Goal: Participate in discussion

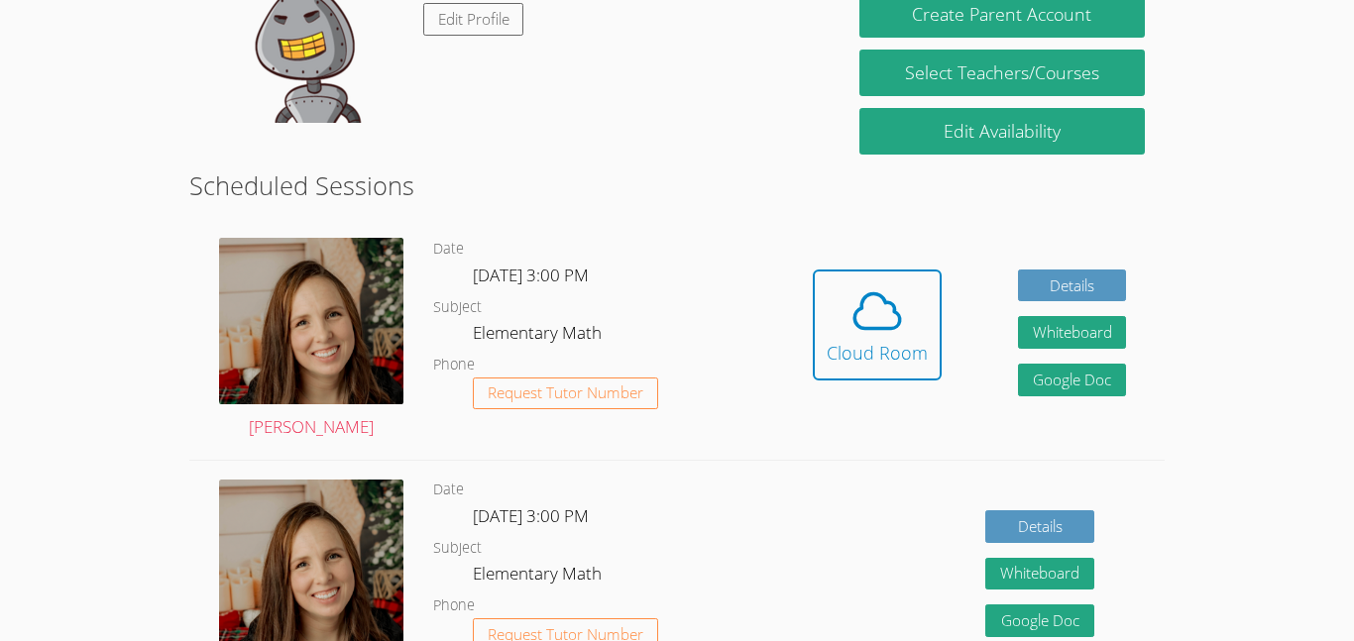
scroll to position [397, 0]
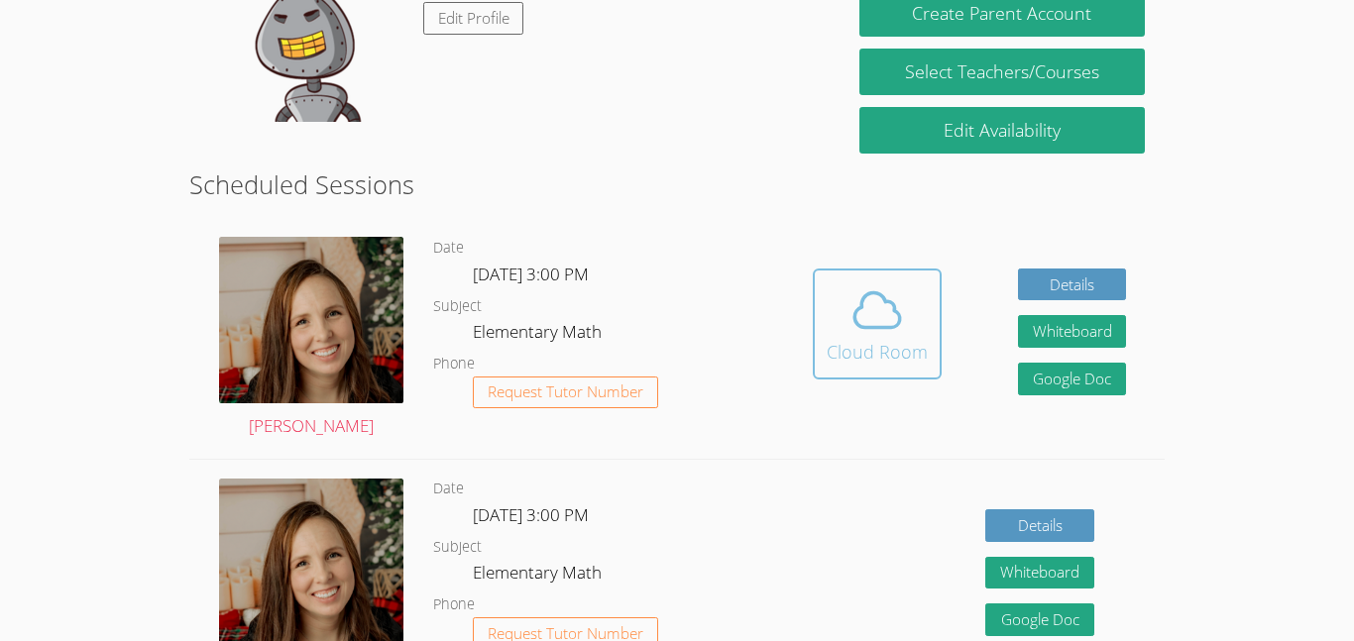
click at [903, 345] on div "Cloud Room" at bounding box center [877, 352] width 101 height 28
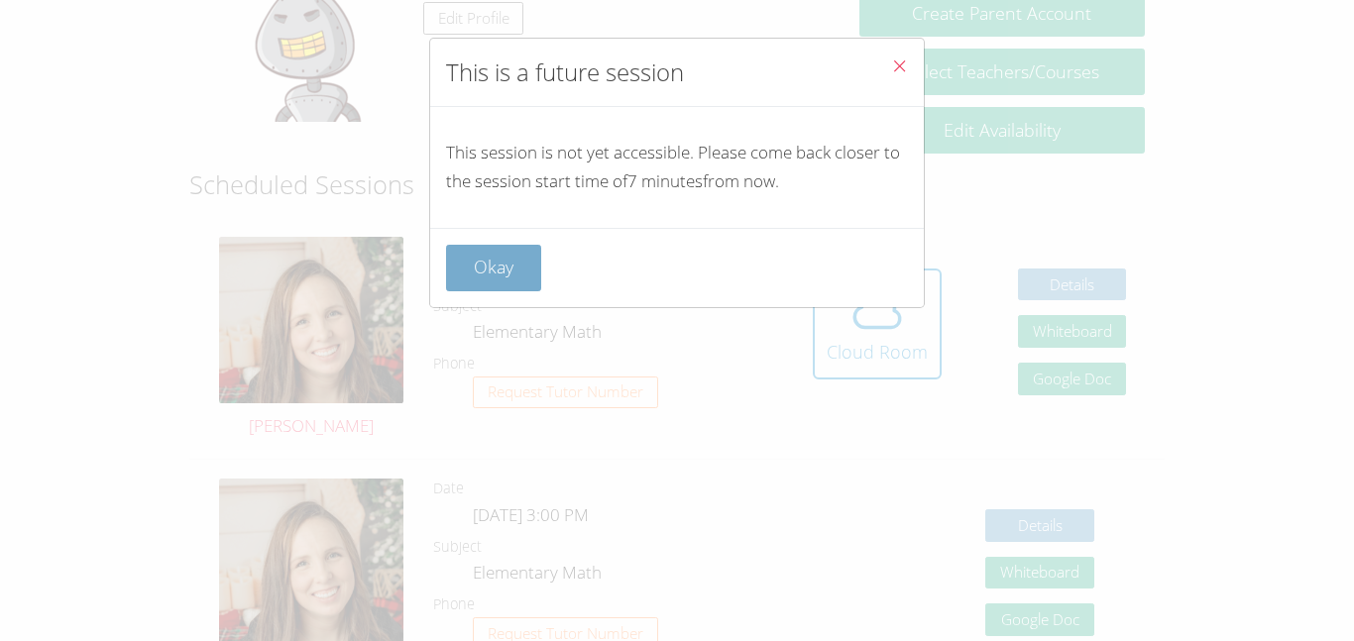
click at [529, 272] on button "Okay" at bounding box center [493, 268] width 95 height 47
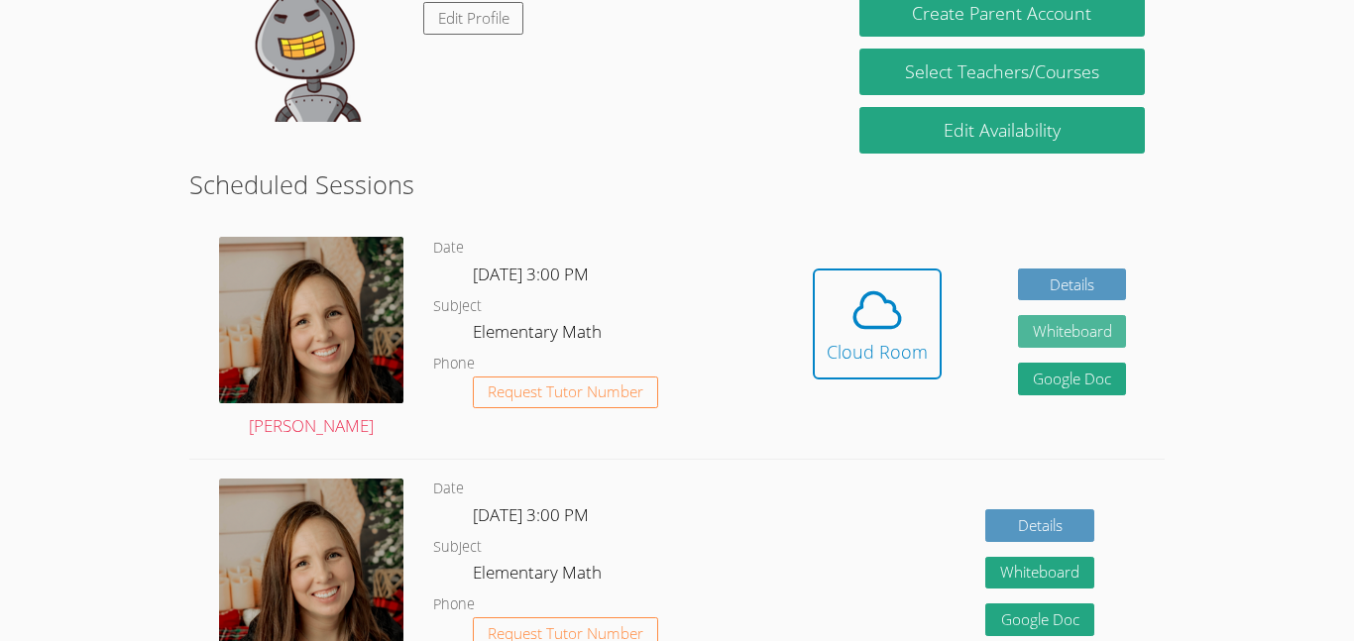
click at [1074, 323] on button "Whiteboard" at bounding box center [1072, 331] width 109 height 33
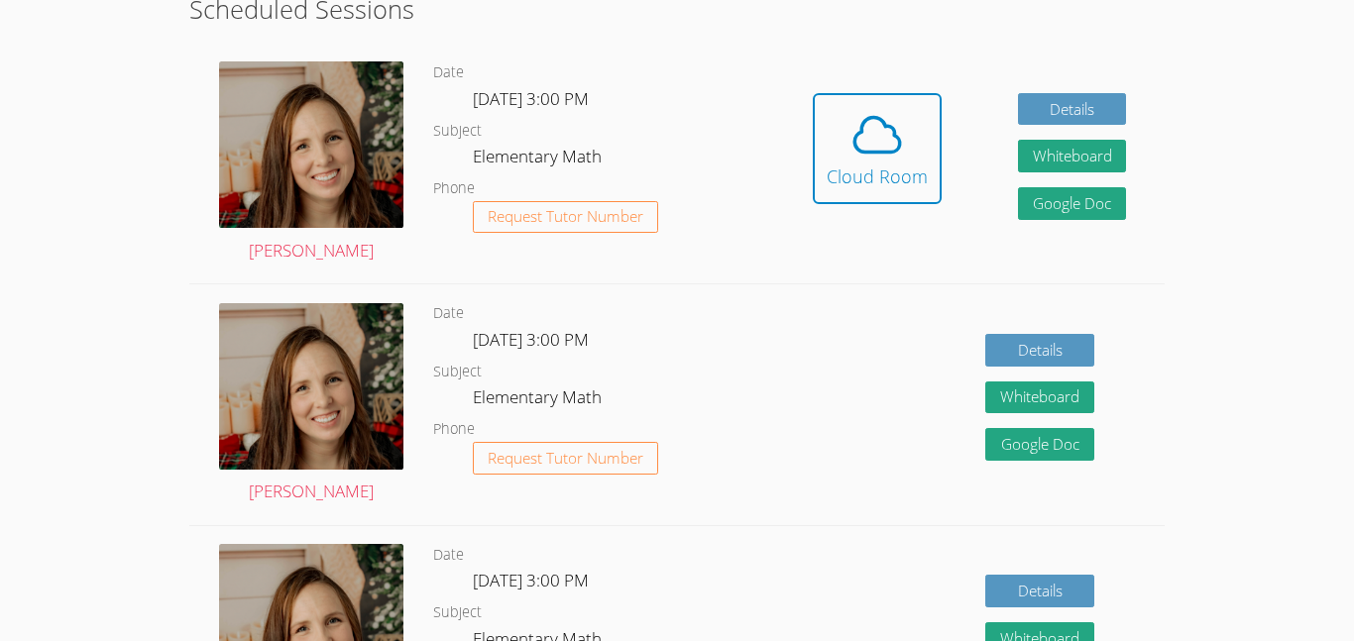
scroll to position [572, 0]
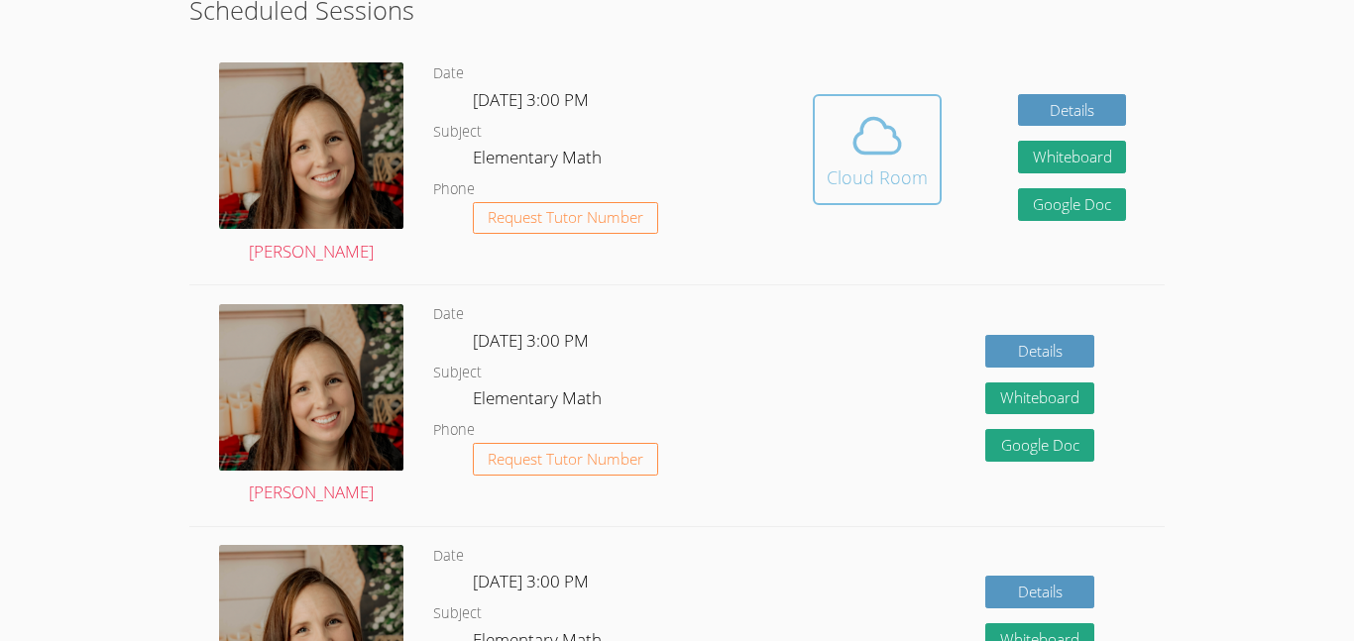
click at [888, 144] on icon at bounding box center [876, 135] width 55 height 55
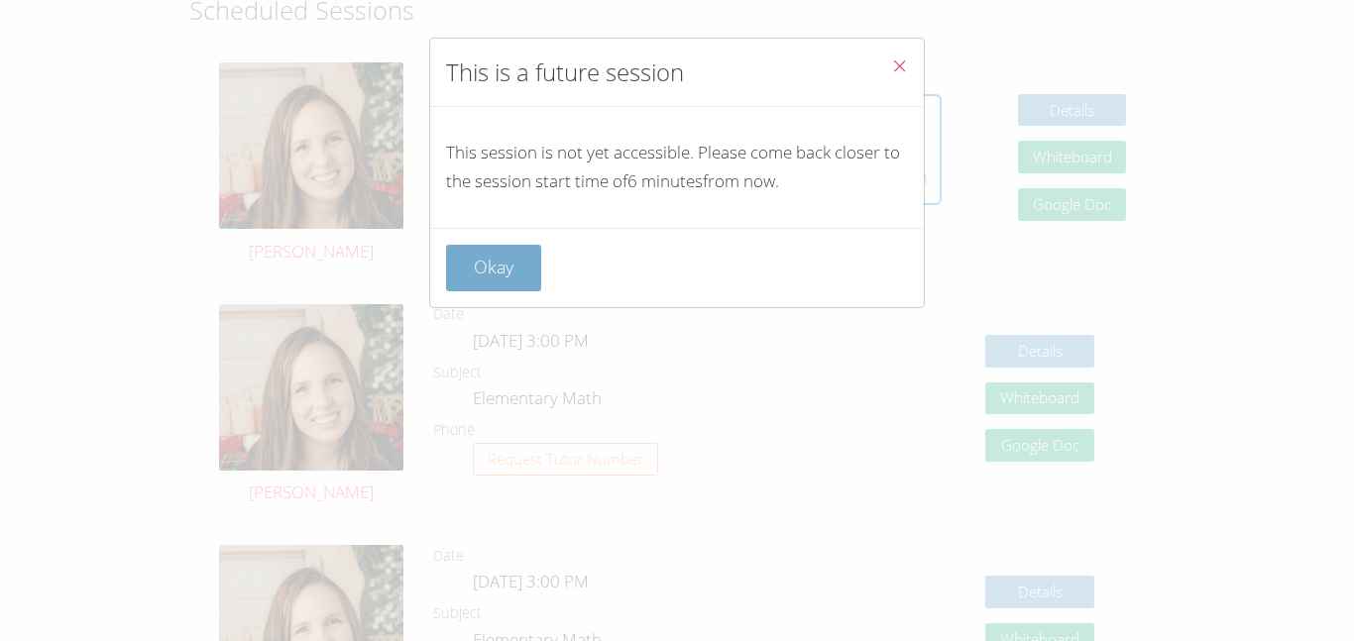
click at [526, 259] on button "Okay" at bounding box center [493, 268] width 95 height 47
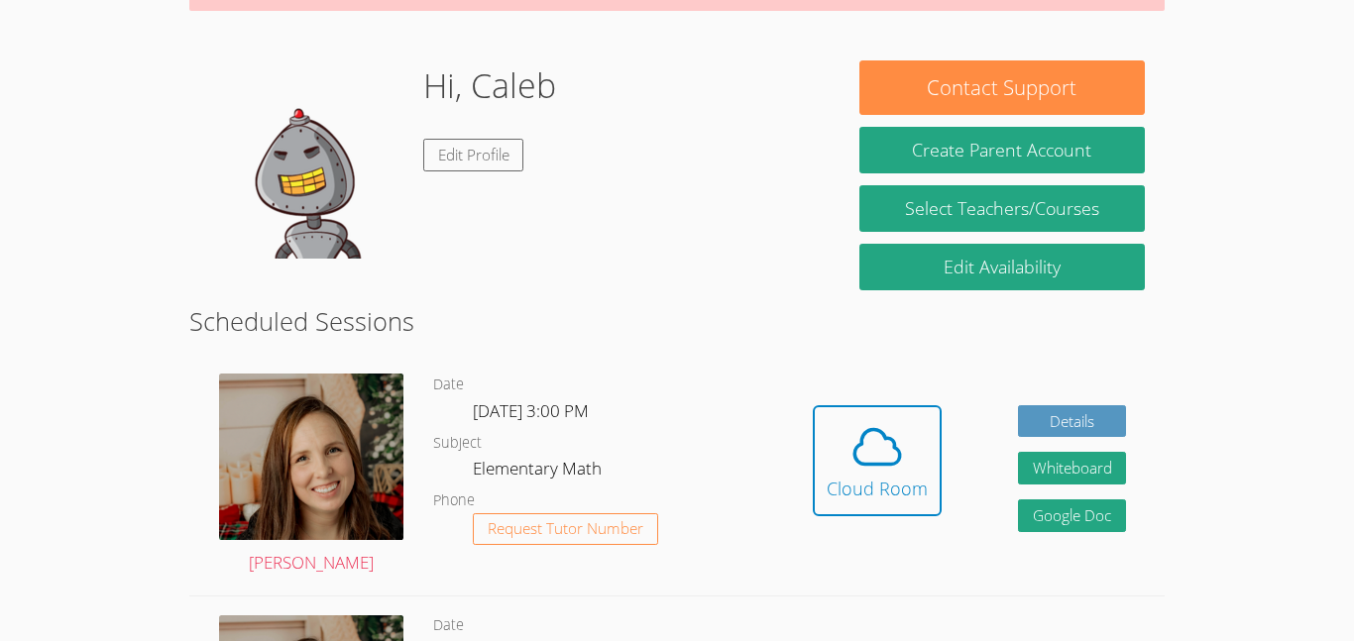
scroll to position [265, 0]
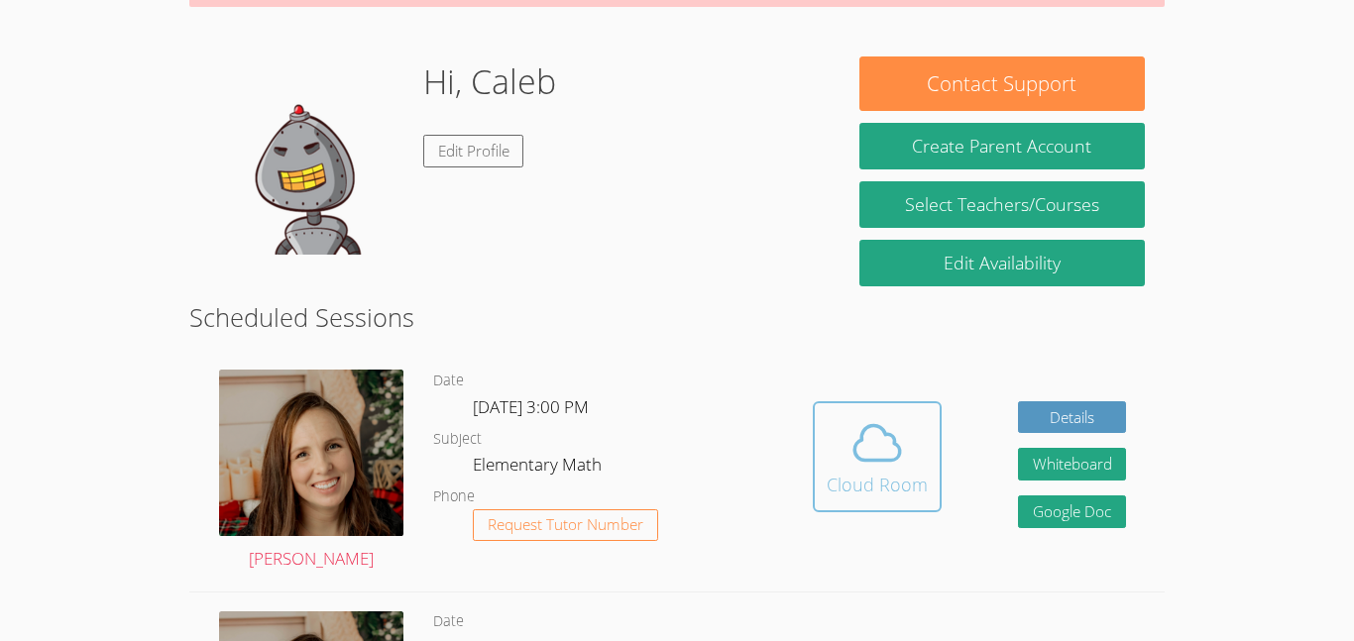
click at [856, 449] on icon at bounding box center [876, 442] width 55 height 55
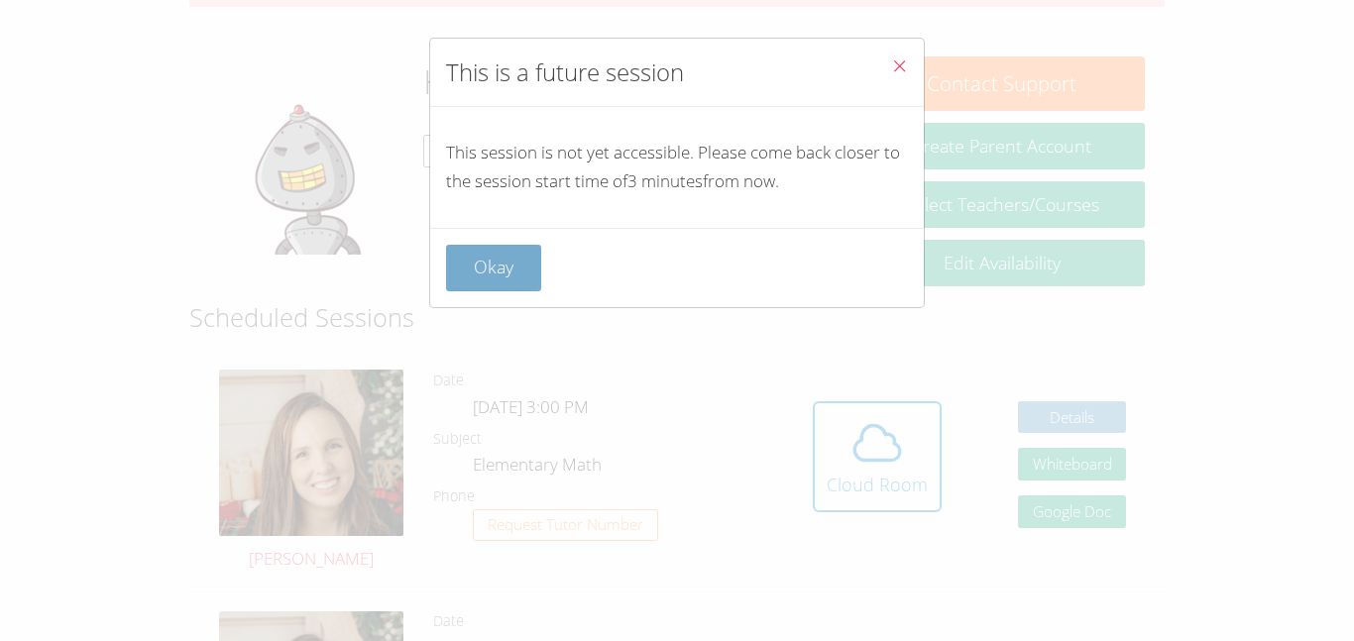
click at [485, 260] on button "Okay" at bounding box center [493, 268] width 95 height 47
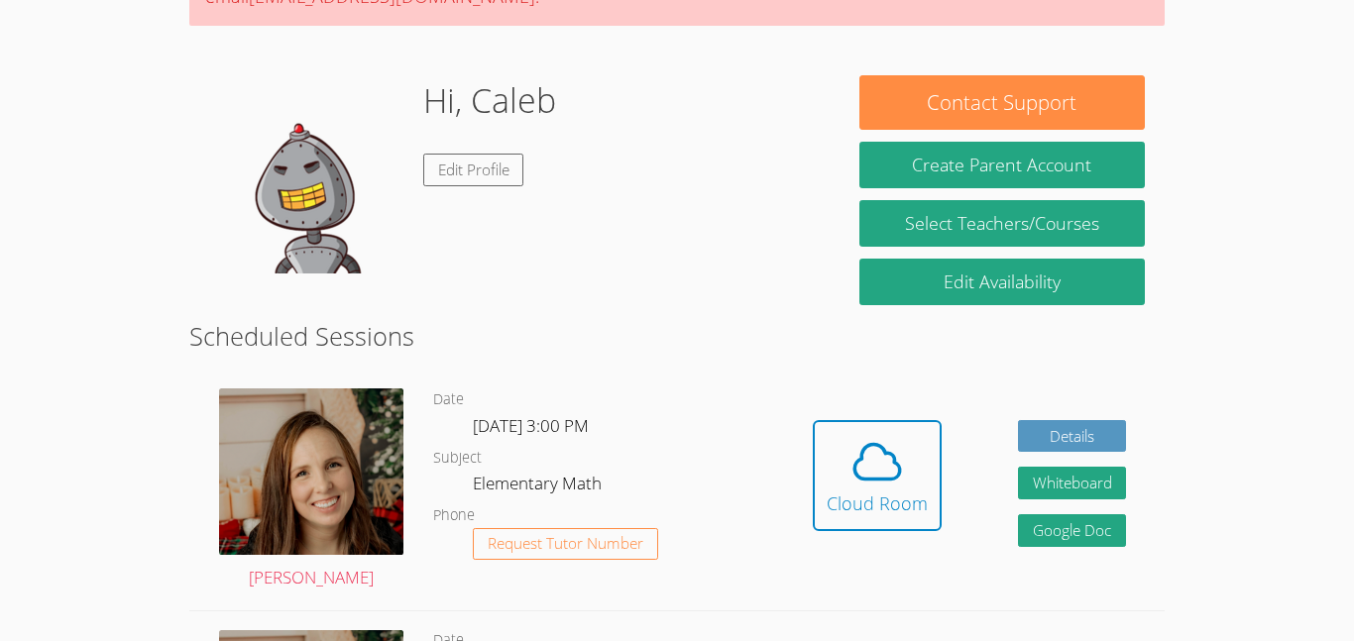
scroll to position [238, 0]
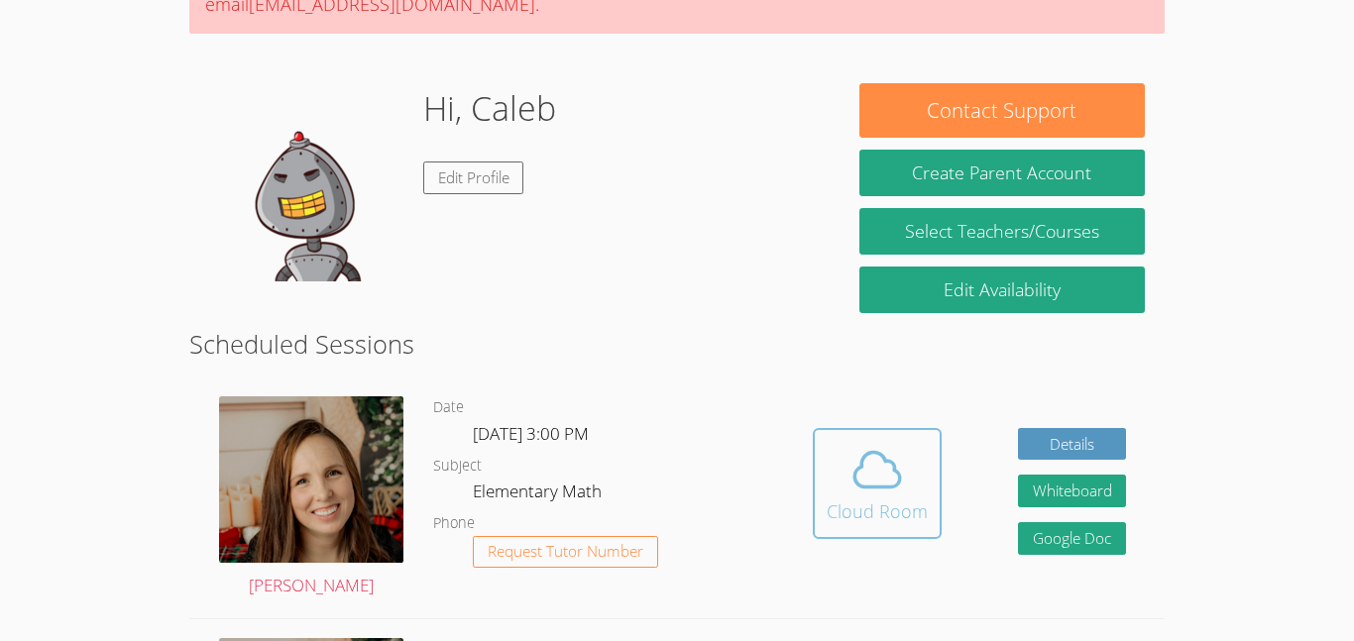
click at [901, 479] on icon at bounding box center [876, 469] width 55 height 55
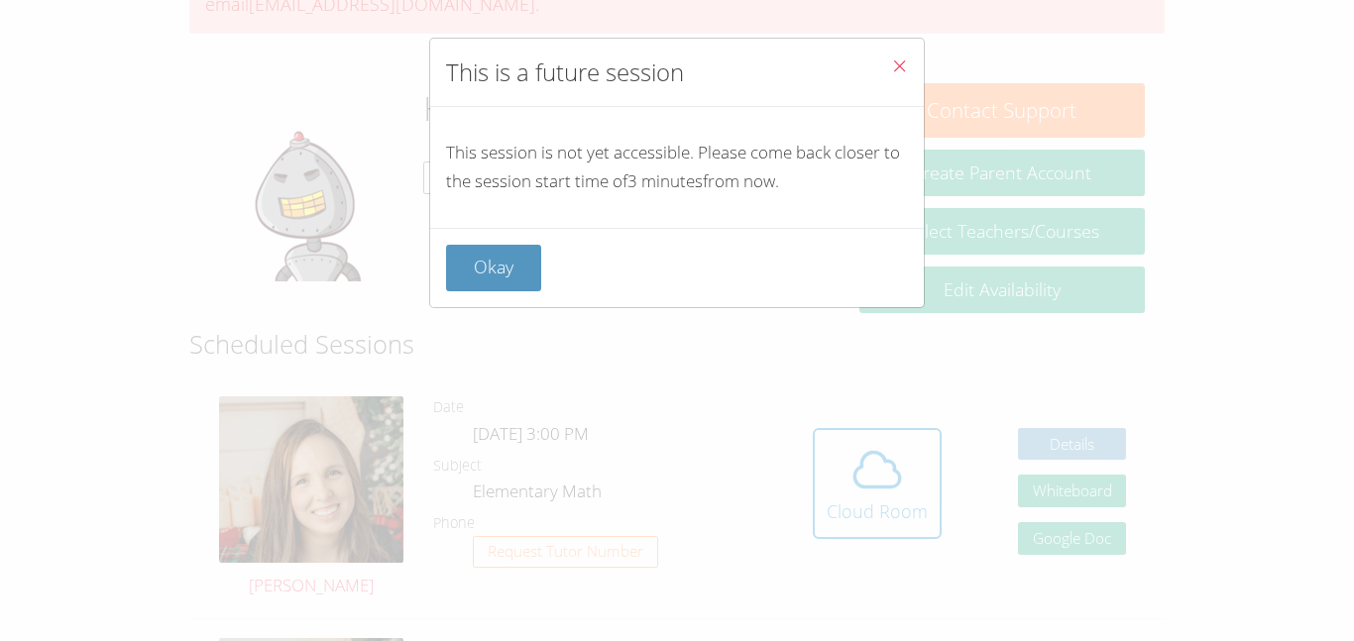
click at [898, 484] on div "This is a future session This session is not yet accessible. Please come back c…" at bounding box center [677, 320] width 1354 height 641
click at [489, 250] on button "Okay" at bounding box center [493, 268] width 95 height 47
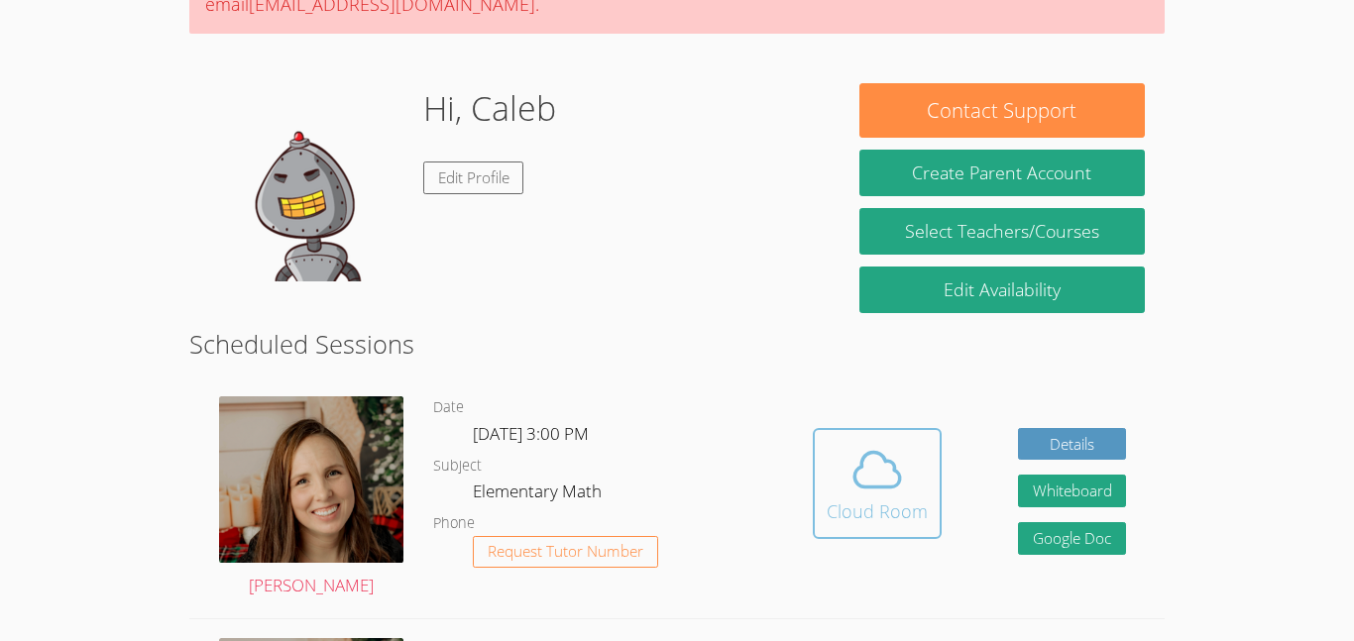
click at [898, 503] on div "Cloud Room" at bounding box center [877, 512] width 101 height 28
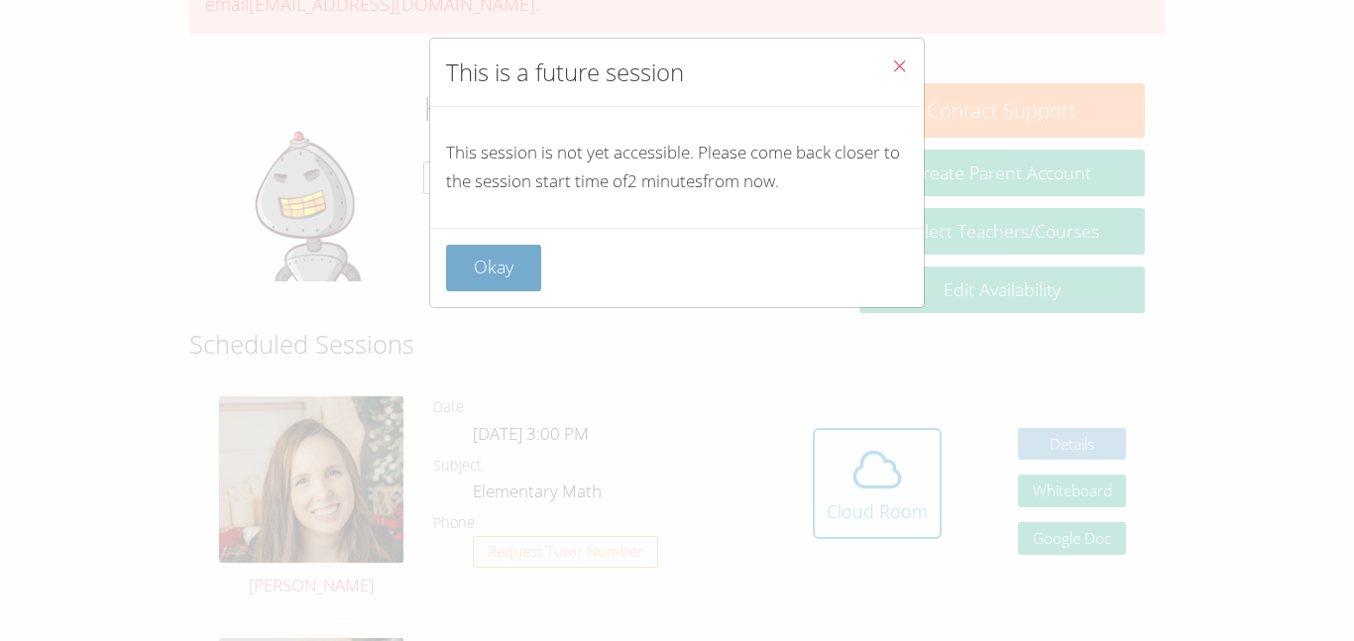
click at [502, 255] on button "Okay" at bounding box center [493, 268] width 95 height 47
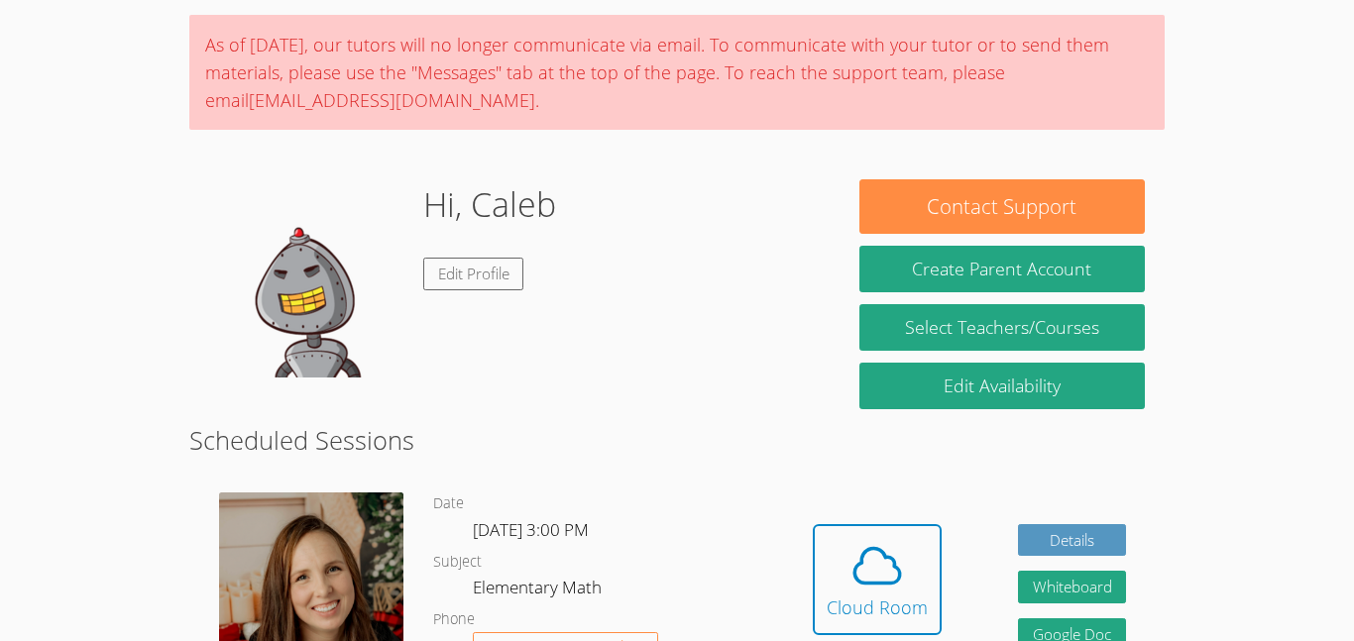
scroll to position [151, 0]
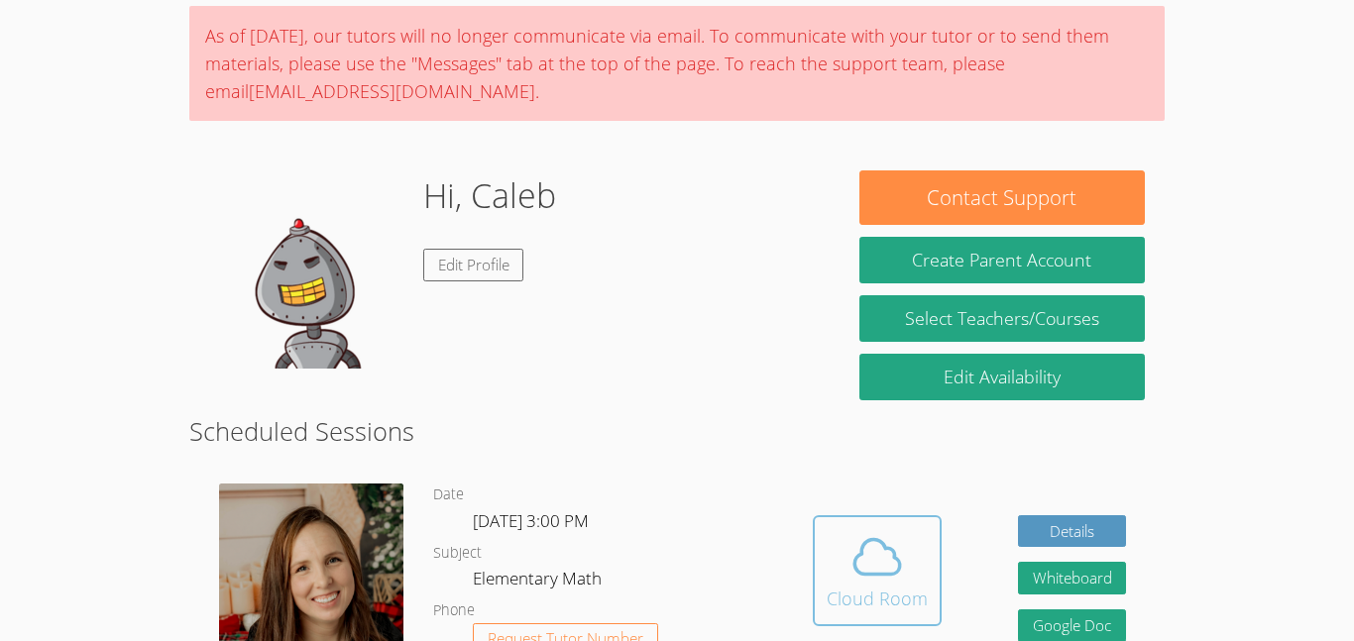
click at [870, 526] on button "Cloud Room" at bounding box center [877, 570] width 129 height 111
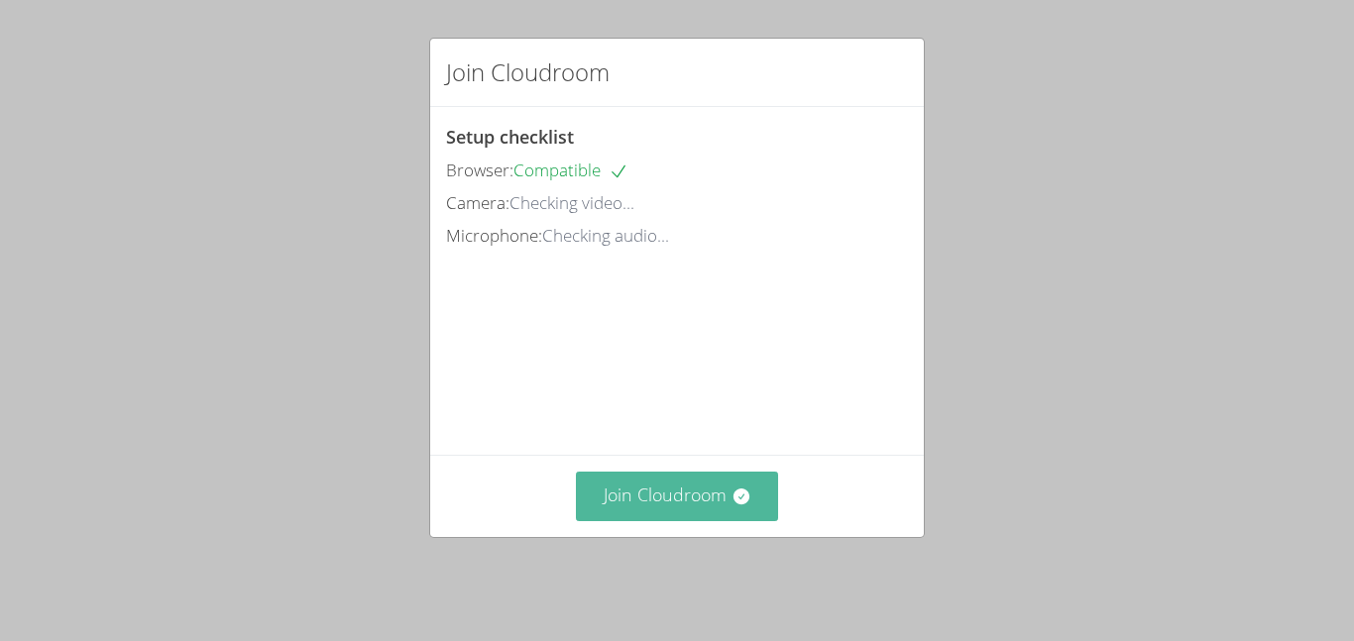
click at [708, 502] on button "Join Cloudroom" at bounding box center [677, 496] width 203 height 49
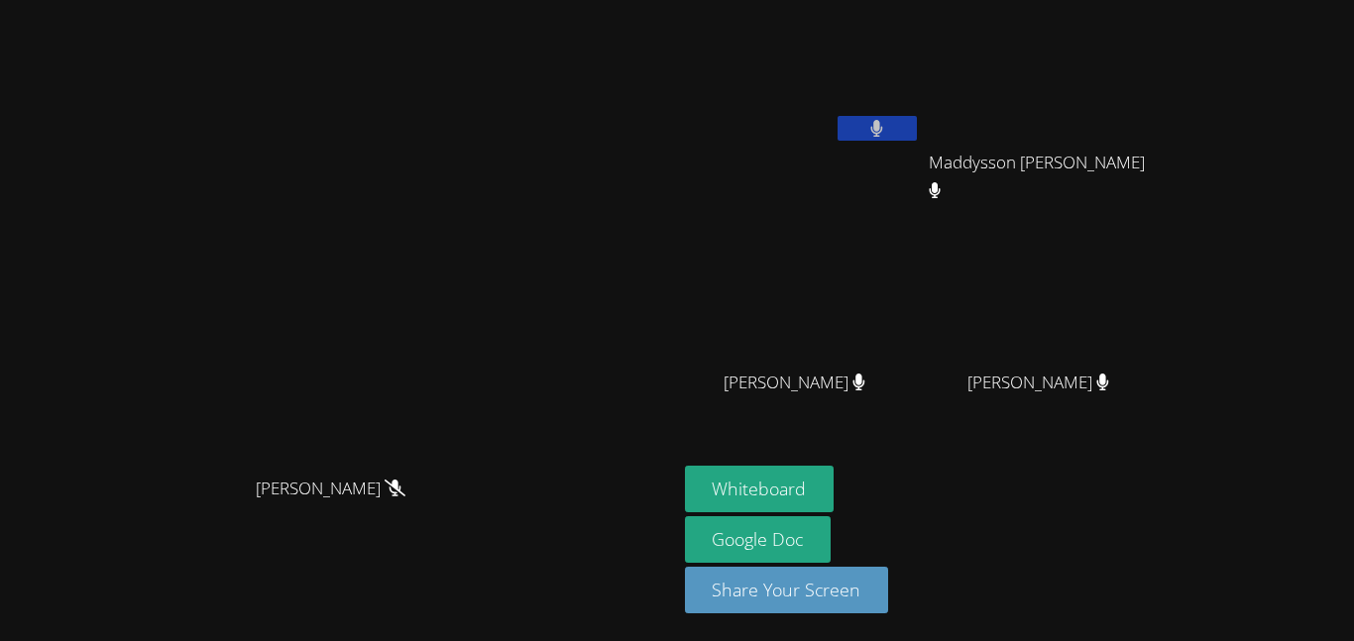
click at [405, 497] on icon at bounding box center [395, 488] width 21 height 17
click at [921, 180] on div "Caleb Nonoy" at bounding box center [803, 114] width 236 height 212
click at [921, 157] on div "Caleb Nonoy" at bounding box center [803, 114] width 236 height 212
click at [917, 133] on button at bounding box center [876, 128] width 79 height 25
click at [917, 123] on button at bounding box center [876, 128] width 79 height 25
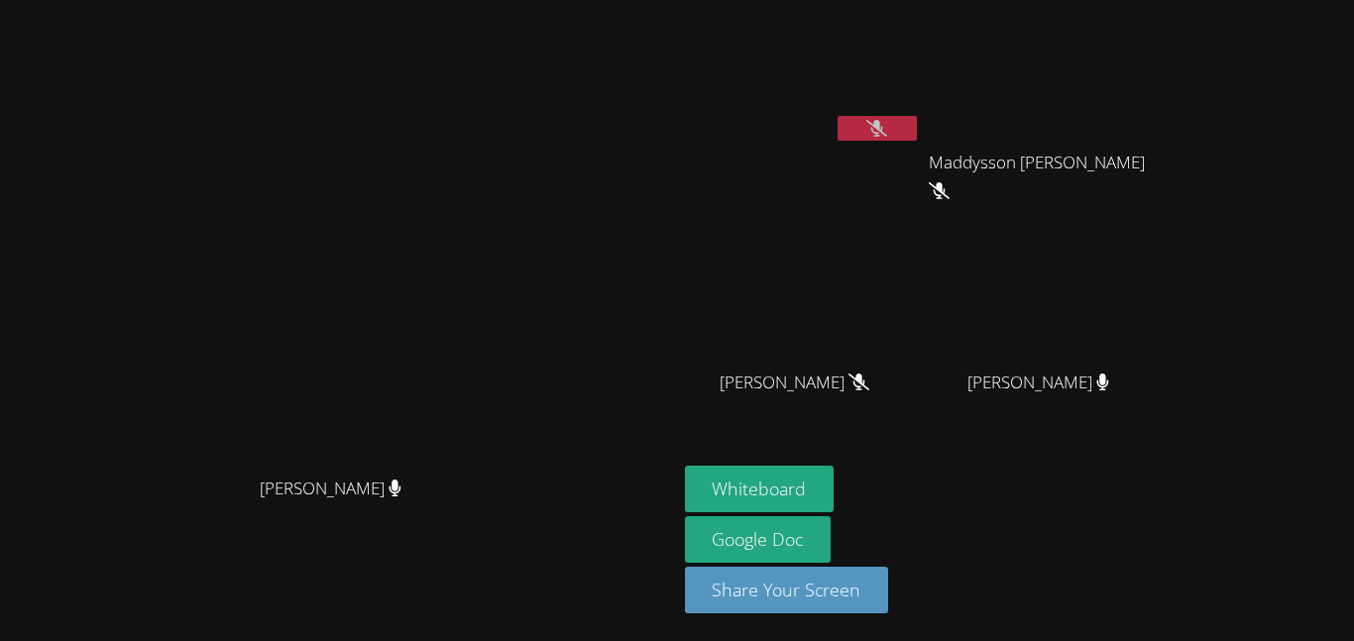
click at [917, 133] on button at bounding box center [876, 128] width 79 height 25
click at [917, 125] on button at bounding box center [876, 128] width 79 height 25
click at [917, 136] on button at bounding box center [876, 128] width 79 height 25
click at [917, 138] on button at bounding box center [876, 128] width 79 height 25
click at [887, 133] on icon at bounding box center [876, 128] width 21 height 17
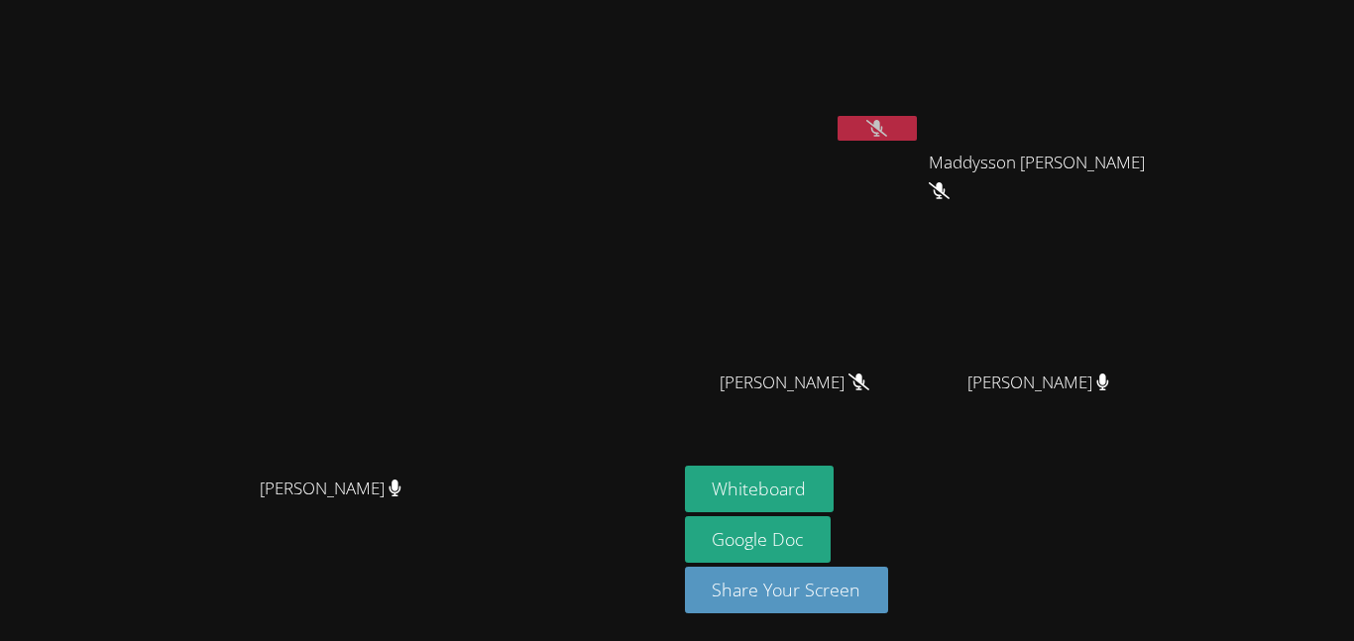
click at [917, 133] on button at bounding box center [876, 128] width 79 height 25
click at [887, 133] on icon at bounding box center [876, 128] width 21 height 17
click at [887, 122] on icon at bounding box center [876, 128] width 21 height 17
click at [917, 119] on button at bounding box center [876, 128] width 79 height 25
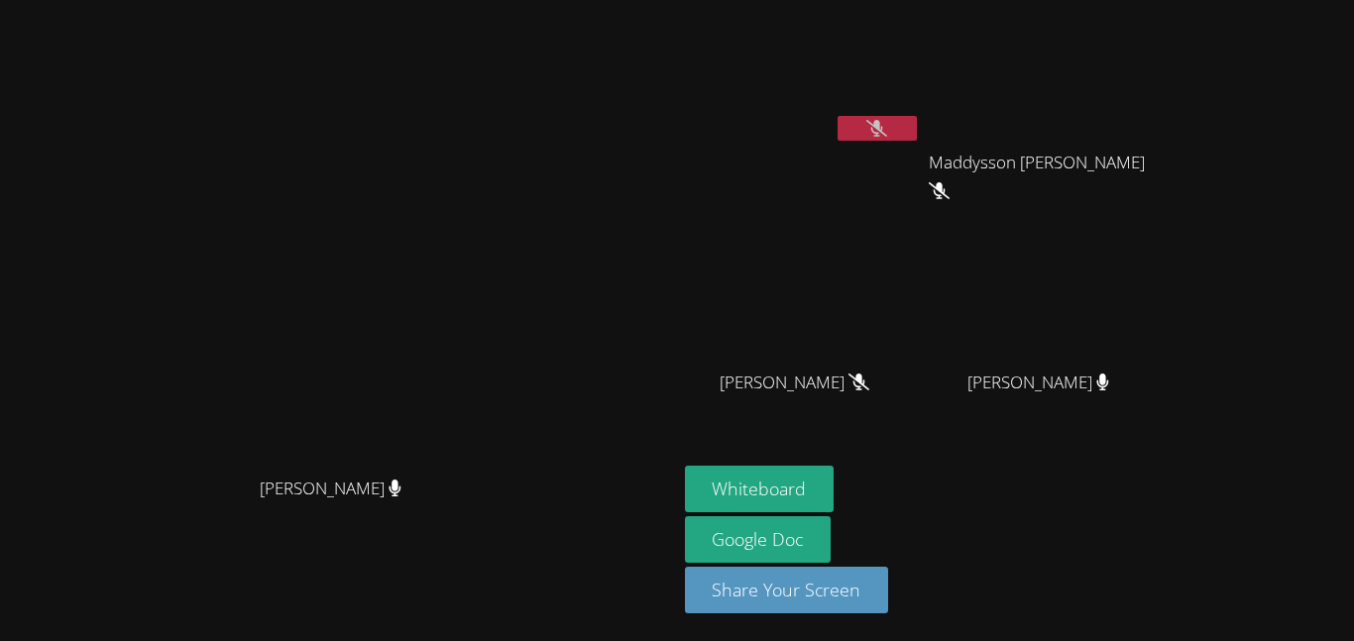
click at [887, 127] on icon at bounding box center [876, 128] width 21 height 17
click at [917, 132] on button at bounding box center [876, 128] width 79 height 25
click at [887, 122] on icon at bounding box center [876, 128] width 21 height 17
click at [883, 122] on icon at bounding box center [876, 128] width 13 height 17
click at [887, 136] on icon at bounding box center [876, 128] width 21 height 17
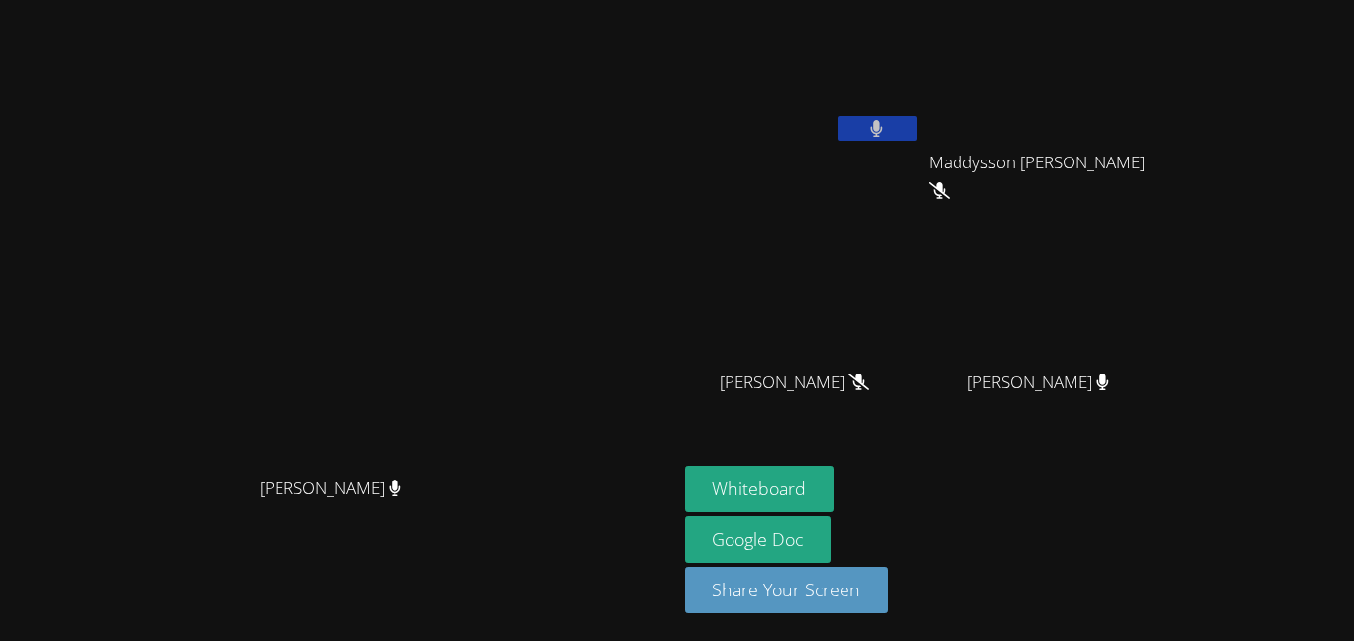
click at [917, 133] on button at bounding box center [876, 128] width 79 height 25
click at [887, 133] on icon at bounding box center [876, 128] width 21 height 17
click at [883, 136] on icon at bounding box center [876, 128] width 13 height 17
click at [917, 131] on button at bounding box center [876, 128] width 79 height 25
click at [883, 131] on icon at bounding box center [876, 128] width 13 height 17
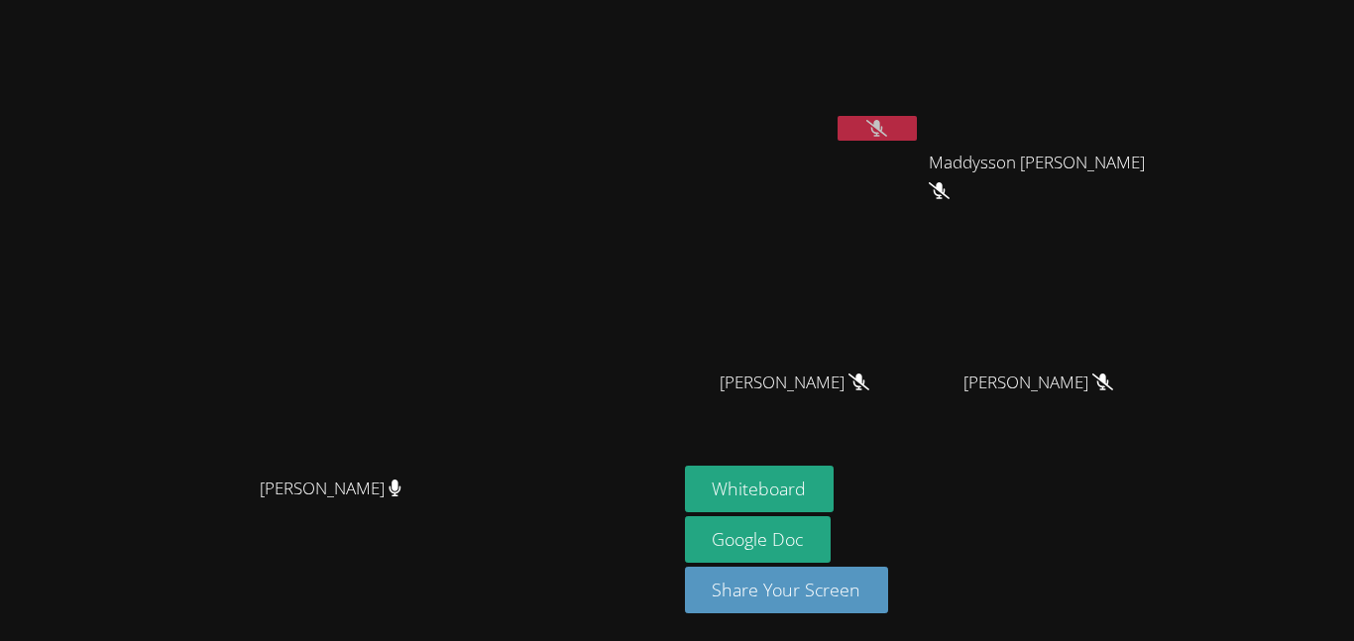
click at [887, 121] on icon at bounding box center [876, 128] width 21 height 17
click at [883, 129] on icon at bounding box center [877, 128] width 12 height 17
click at [887, 129] on icon at bounding box center [876, 128] width 21 height 17
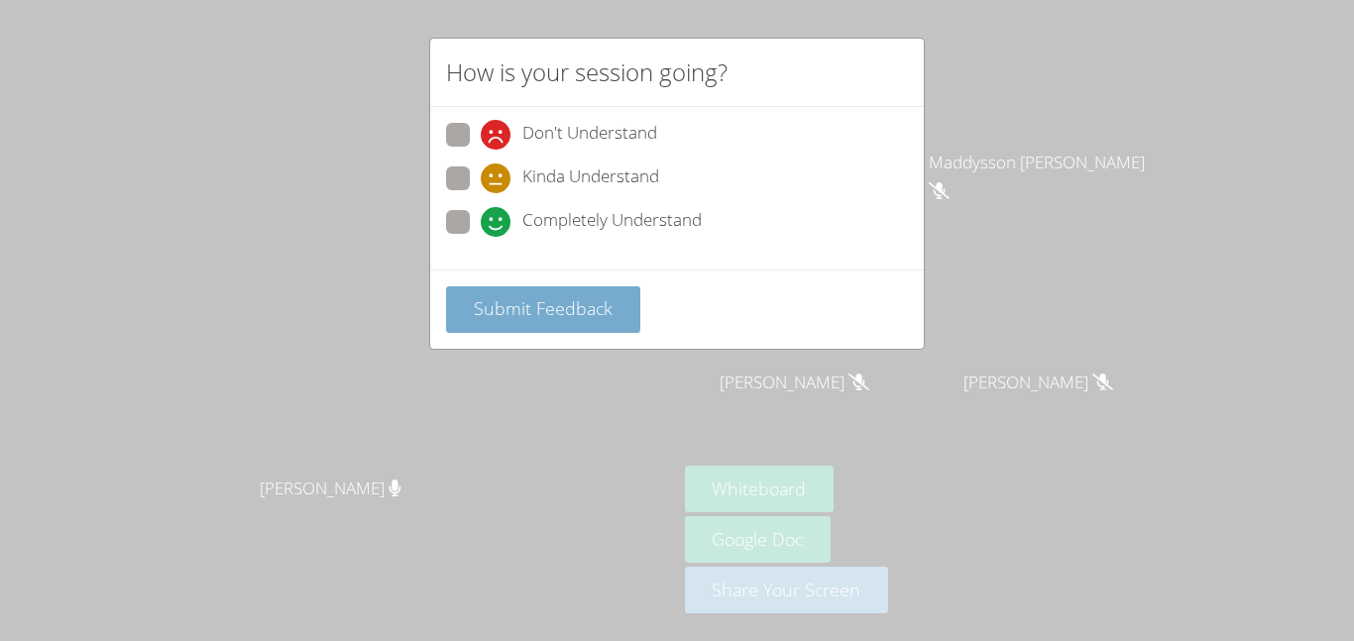
click at [593, 303] on span "Submit Feedback" at bounding box center [543, 308] width 139 height 24
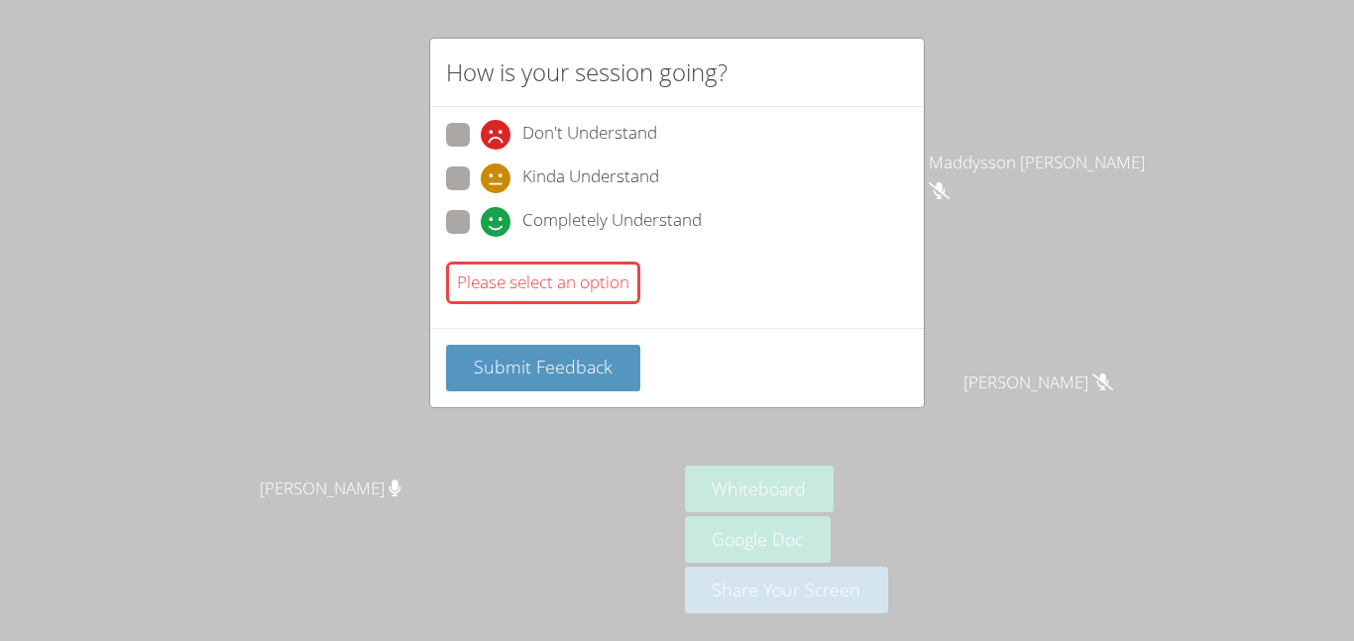
click at [469, 236] on label "Completely Understand" at bounding box center [574, 223] width 256 height 27
click at [481, 227] on input "Completely Understand" at bounding box center [489, 218] width 17 height 17
radio input "true"
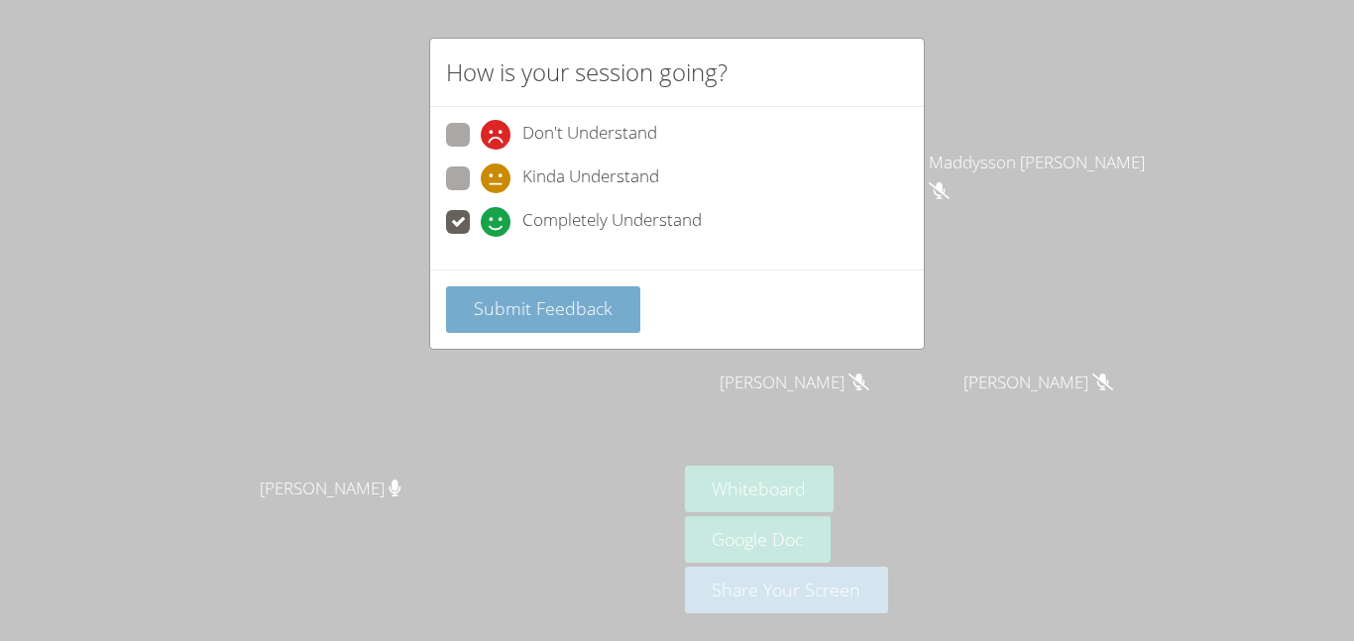
click at [555, 330] on button "Submit Feedback" at bounding box center [543, 309] width 194 height 47
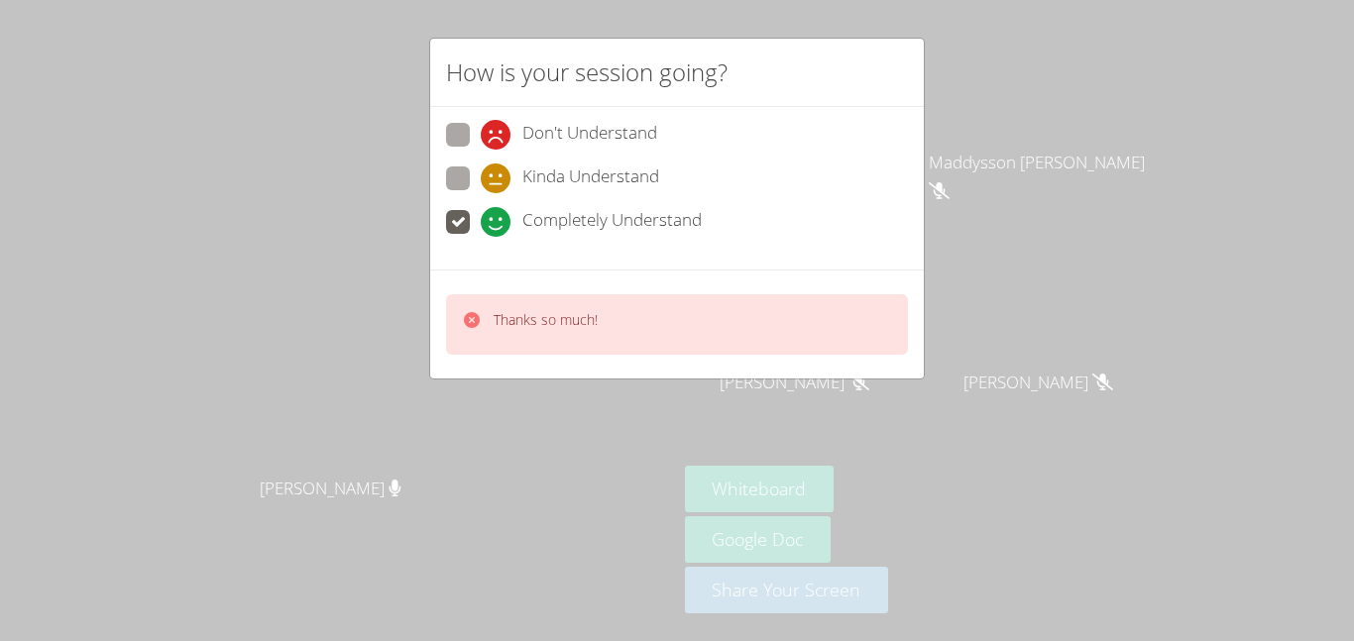
click at [1062, 140] on div "How is your session going? Don't Understand Kinda Understand Completely Underst…" at bounding box center [677, 320] width 1354 height 641
click at [770, 302] on div "Thanks so much!" at bounding box center [677, 324] width 462 height 60
click at [1019, 139] on div "How is your session going? Don't Understand Kinda Understand Completely Underst…" at bounding box center [677, 320] width 1354 height 641
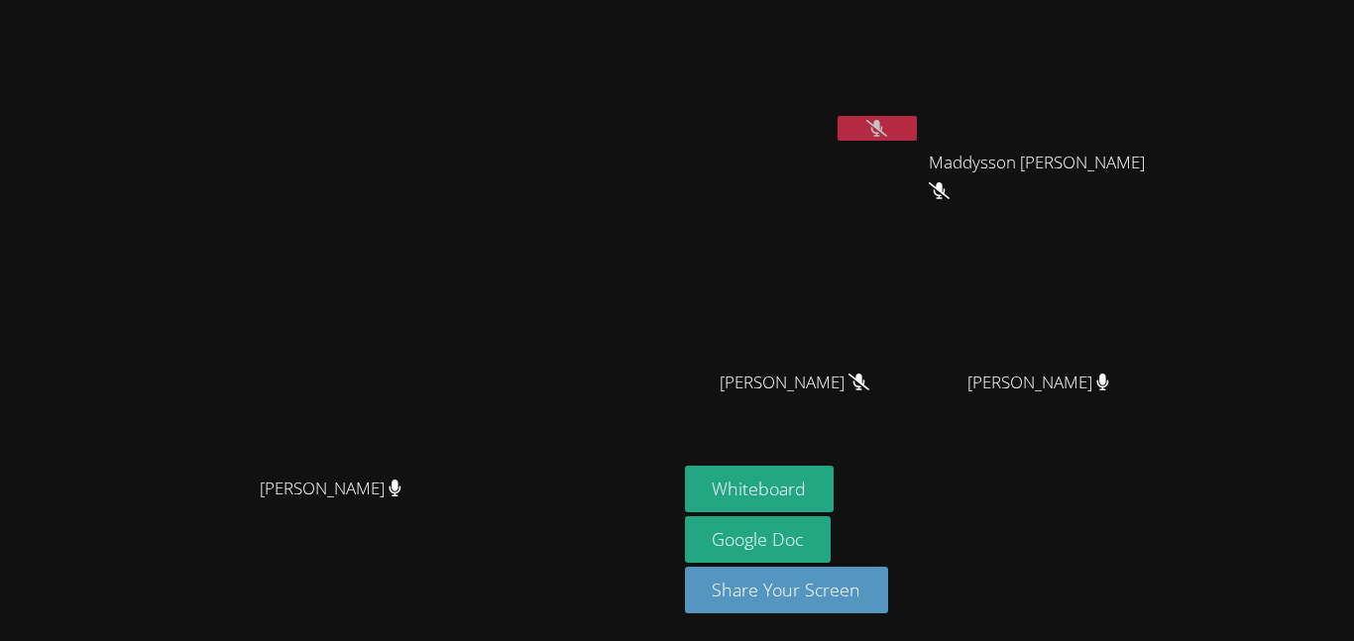
click at [917, 133] on button at bounding box center [876, 128] width 79 height 25
